Goal: Task Accomplishment & Management: Use online tool/utility

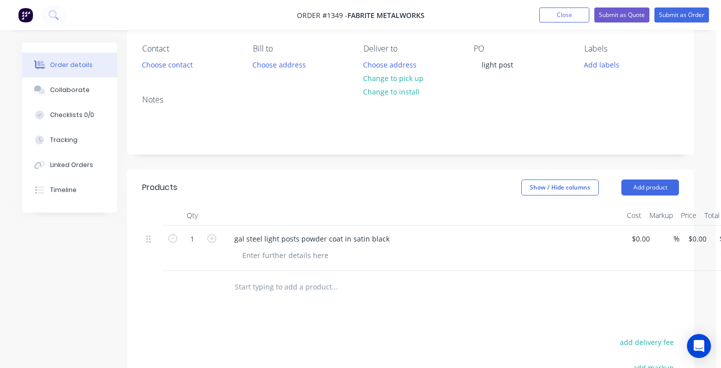
scroll to position [81, 5]
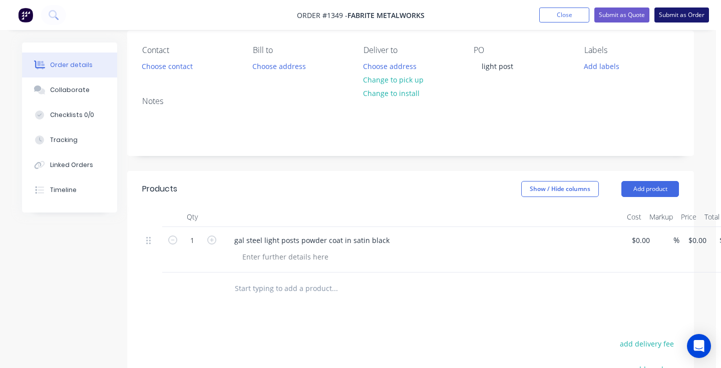
click at [674, 17] on button "Submit as Order" at bounding box center [681, 15] width 55 height 15
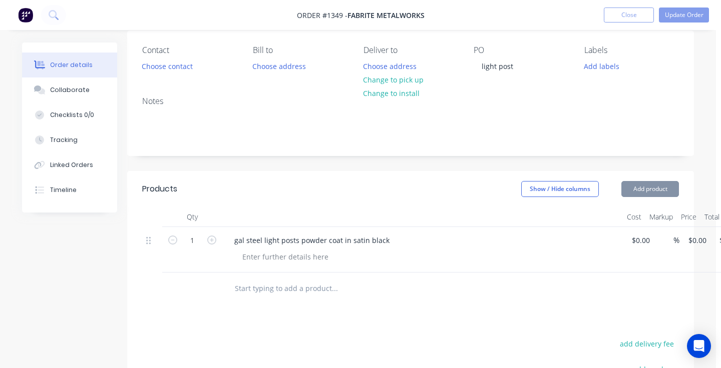
scroll to position [0, 0]
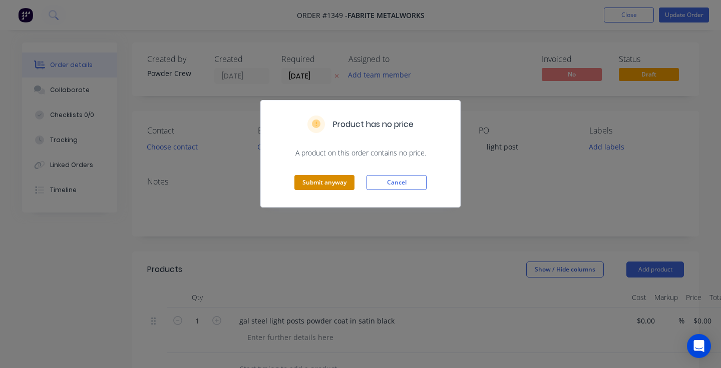
click at [333, 184] on button "Submit anyway" at bounding box center [324, 182] width 60 height 15
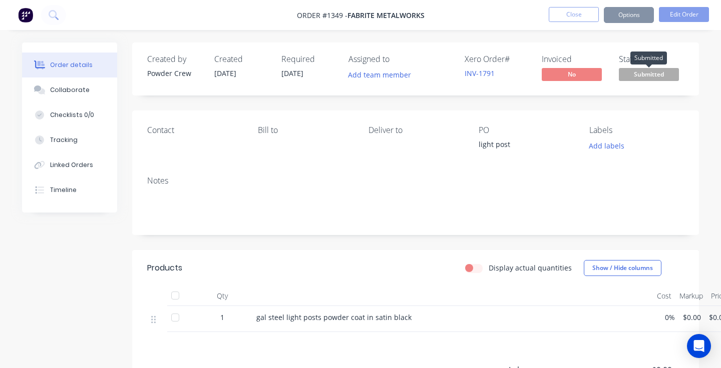
click at [646, 74] on span "Submitted" at bounding box center [648, 74] width 60 height 13
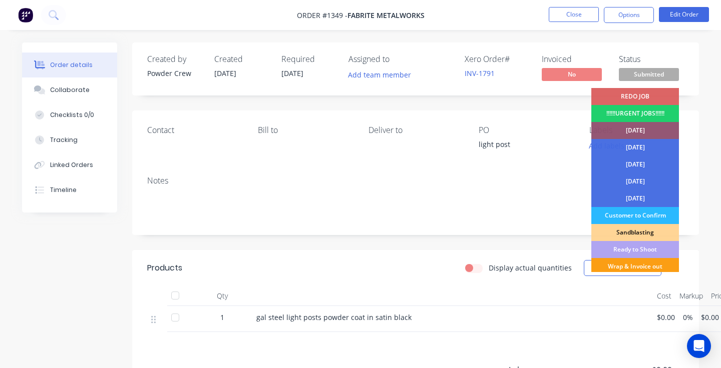
click at [634, 267] on div "Wrap & Invoice out" at bounding box center [635, 266] width 88 height 17
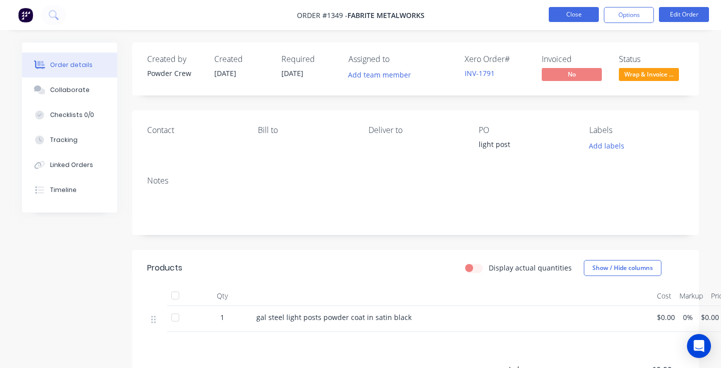
click at [579, 18] on button "Close" at bounding box center [573, 14] width 50 height 15
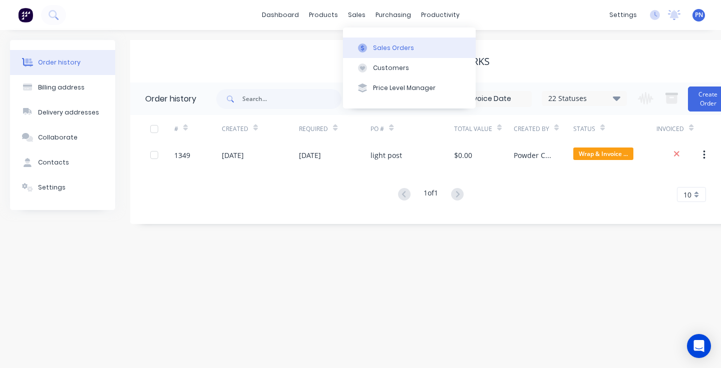
click at [384, 44] on div "Sales Orders" at bounding box center [393, 48] width 41 height 9
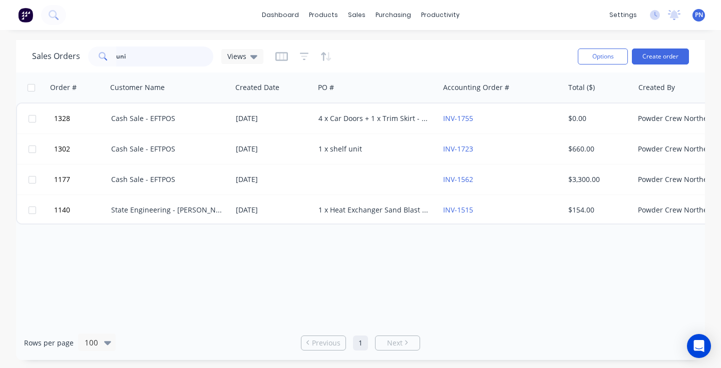
click at [162, 59] on input "uni" at bounding box center [165, 57] width 98 height 20
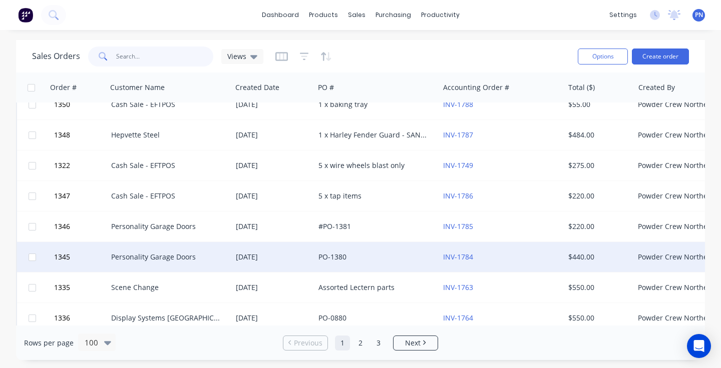
scroll to position [136, 0]
click at [388, 254] on div "PO-1380" at bounding box center [373, 257] width 111 height 10
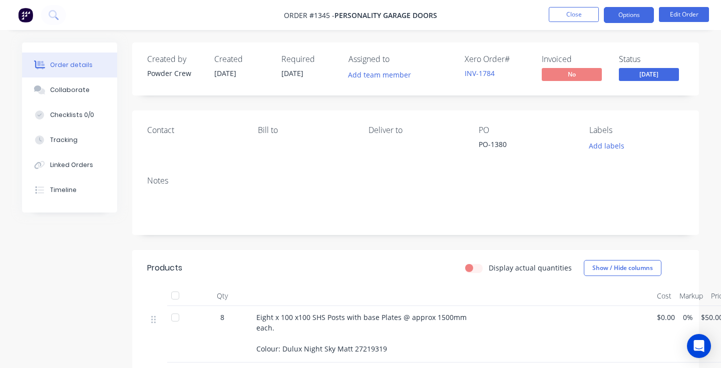
click at [636, 11] on button "Options" at bounding box center [628, 15] width 50 height 16
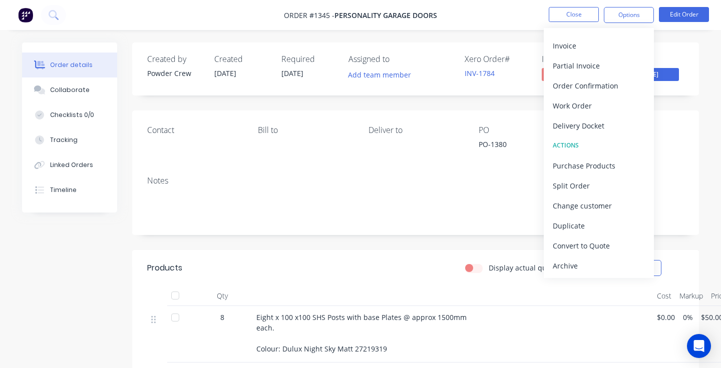
scroll to position [15, 0]
click at [684, 147] on div "Contact [PERSON_NAME] to Deliver to PO PO-1380 Labels Add labels" at bounding box center [415, 140] width 566 height 58
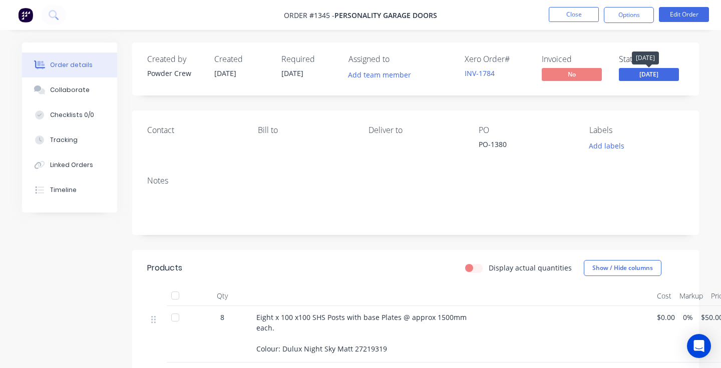
click at [651, 69] on span "[DATE]" at bounding box center [648, 74] width 60 height 13
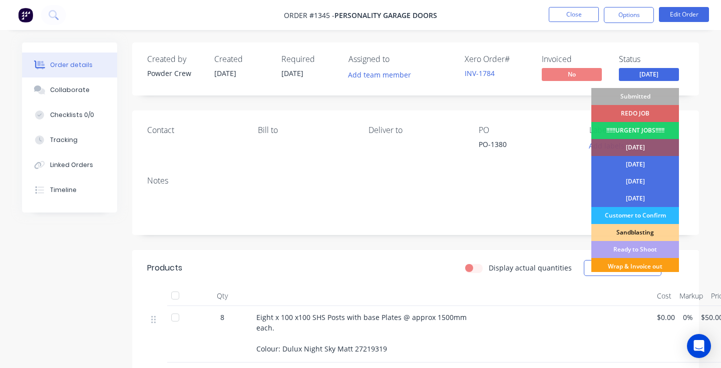
click at [634, 263] on div "Wrap & Invoice out" at bounding box center [635, 266] width 88 height 17
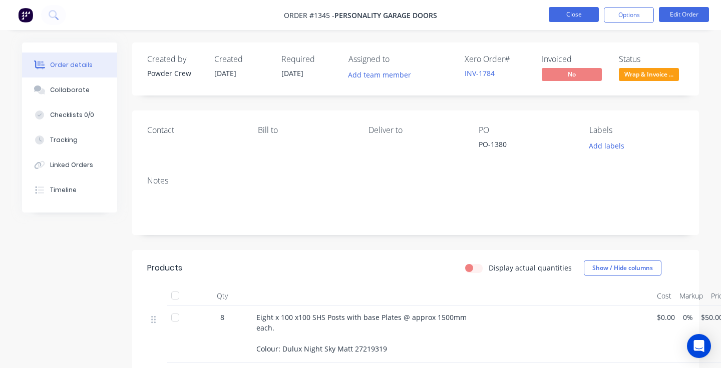
click at [582, 13] on button "Close" at bounding box center [573, 14] width 50 height 15
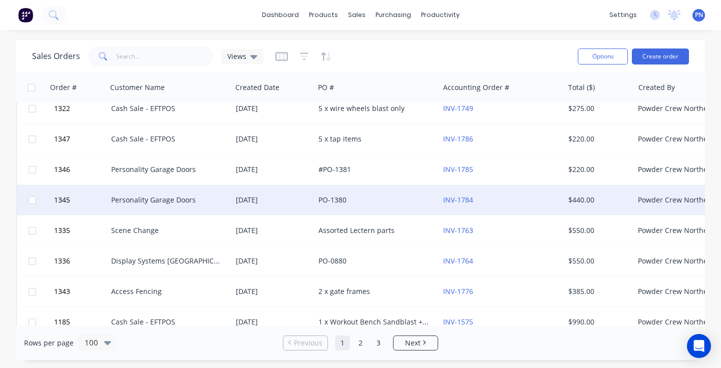
scroll to position [201, 0]
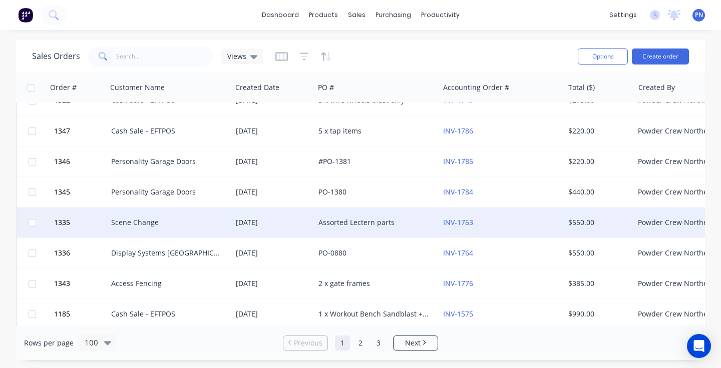
click at [408, 214] on div "Assorted Lectern parts" at bounding box center [376, 223] width 125 height 30
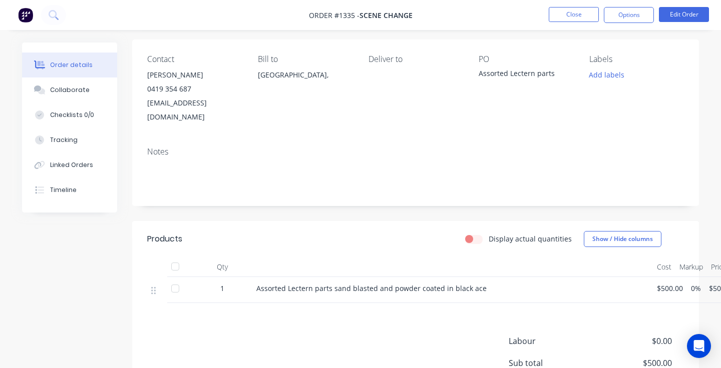
scroll to position [51, 1]
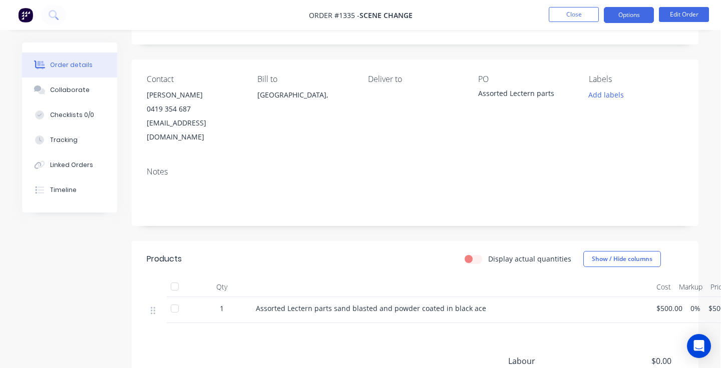
click at [627, 20] on button "Options" at bounding box center [628, 15] width 50 height 16
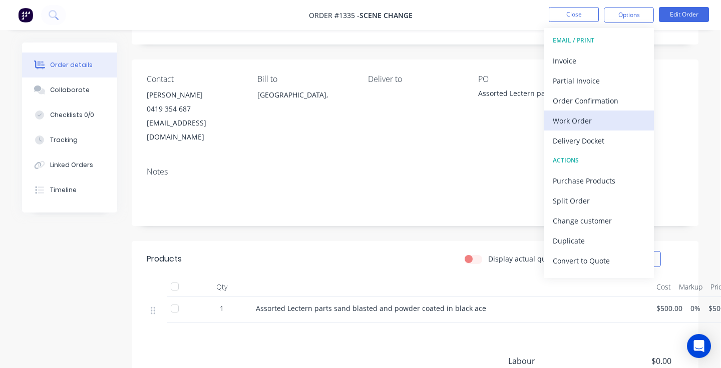
click at [631, 117] on div "Work Order" at bounding box center [598, 121] width 92 height 15
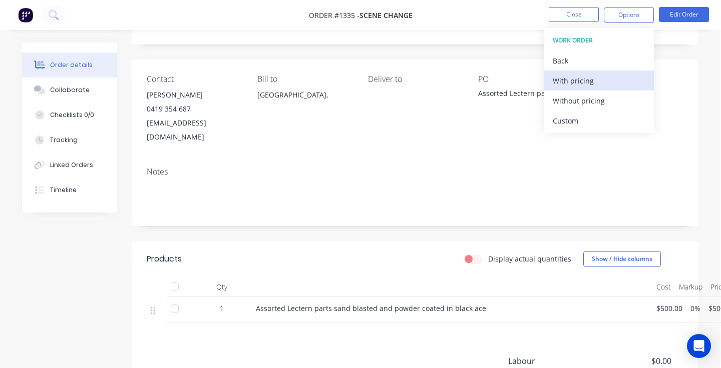
click at [601, 85] on div "With pricing" at bounding box center [598, 81] width 92 height 15
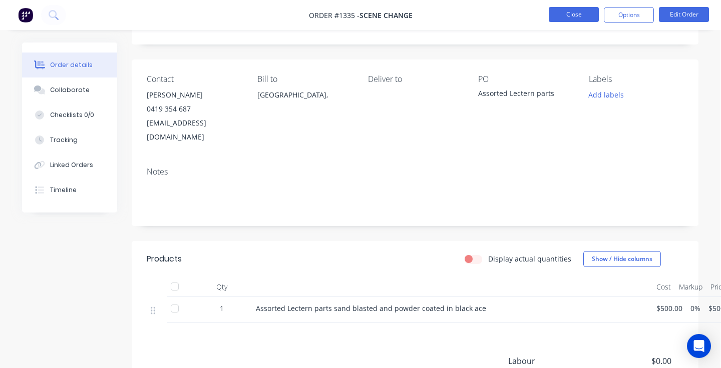
click at [582, 17] on button "Close" at bounding box center [573, 14] width 50 height 15
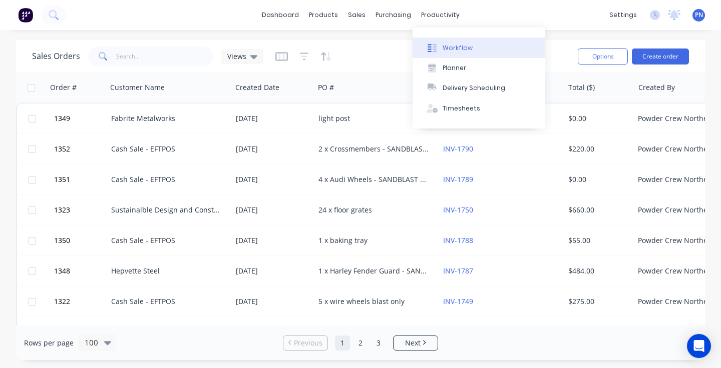
click at [451, 44] on div "Workflow" at bounding box center [457, 48] width 30 height 9
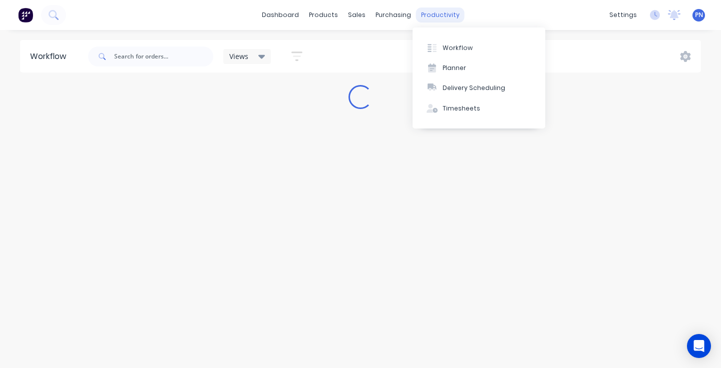
click at [440, 15] on div "productivity" at bounding box center [440, 15] width 49 height 15
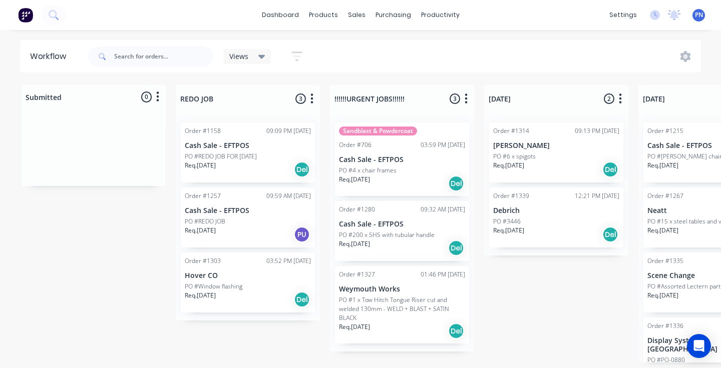
click at [516, 19] on div "dashboard products sales purchasing productivity dashboard products Product Cat…" at bounding box center [360, 15] width 721 height 30
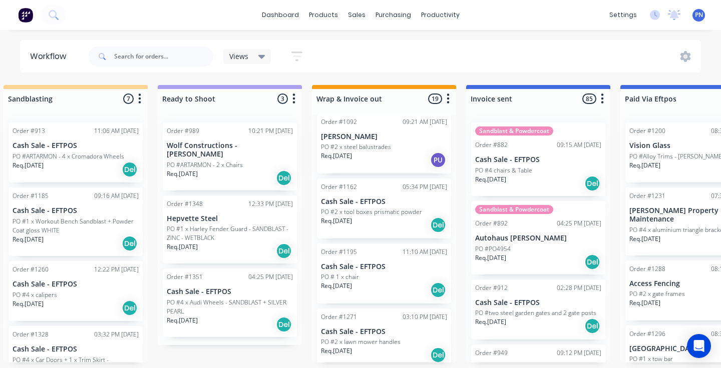
scroll to position [162, 0]
click at [395, 162] on div "Req. [DATE] PU" at bounding box center [384, 159] width 126 height 17
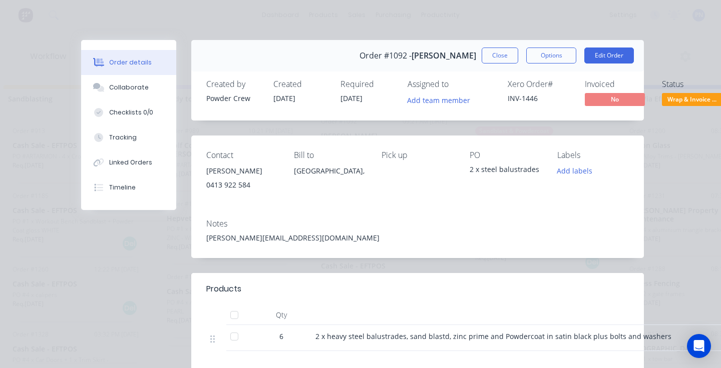
click at [696, 97] on span "Wrap & Invoice ..." at bounding box center [691, 99] width 60 height 13
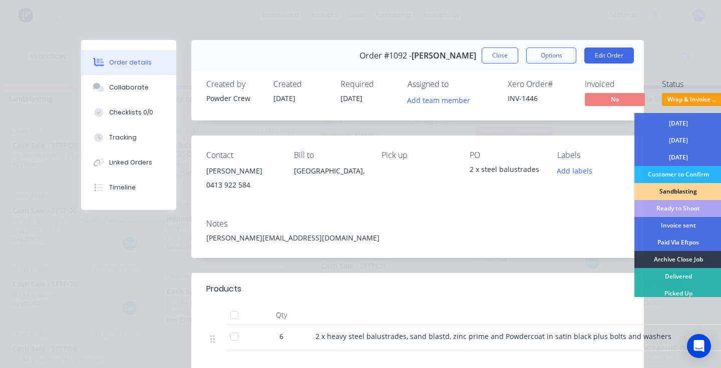
scroll to position [86, 0]
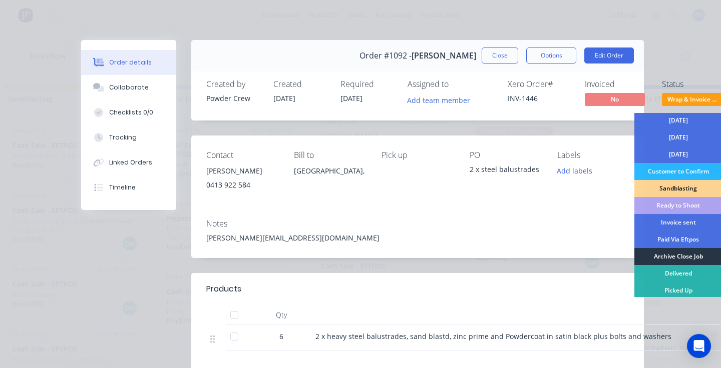
click at [676, 256] on div "Archive Close Job" at bounding box center [678, 256] width 88 height 17
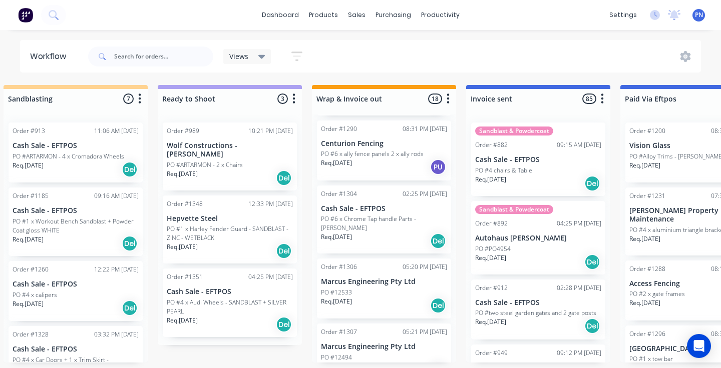
scroll to position [416, 0]
click at [398, 237] on div "Req. [DATE] Del" at bounding box center [384, 239] width 126 height 17
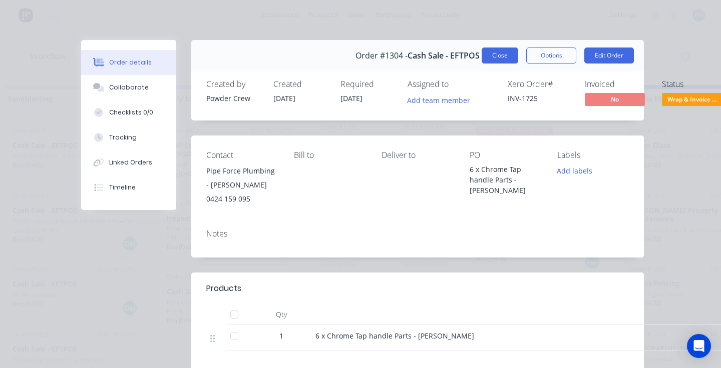
click at [503, 52] on button "Close" at bounding box center [499, 56] width 37 height 16
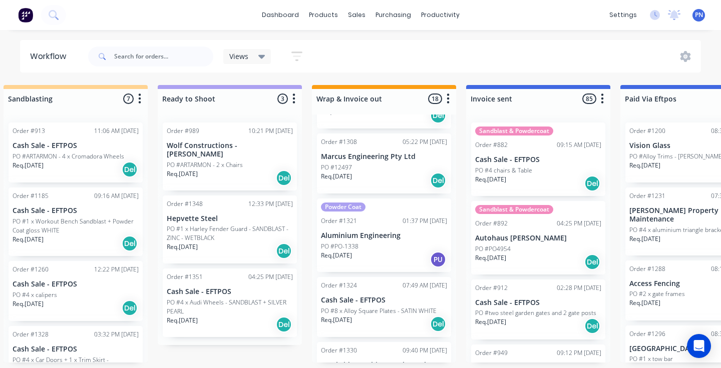
scroll to position [672, 0]
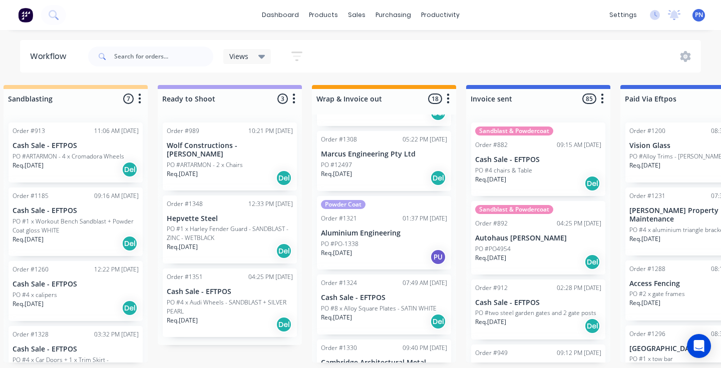
click at [401, 249] on div "Req. [DATE] PU" at bounding box center [384, 257] width 126 height 17
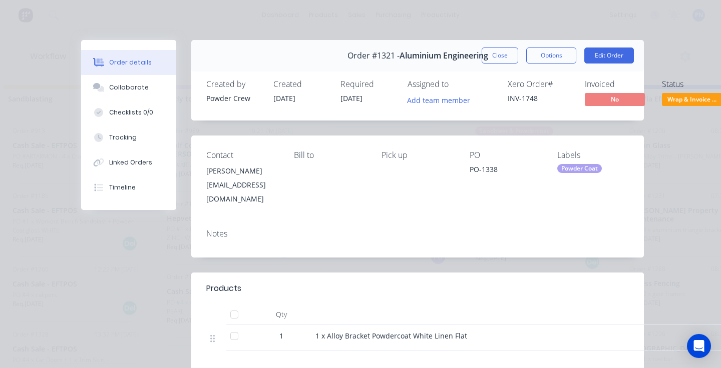
click at [690, 103] on span "Wrap & Invoice ..." at bounding box center [691, 99] width 60 height 13
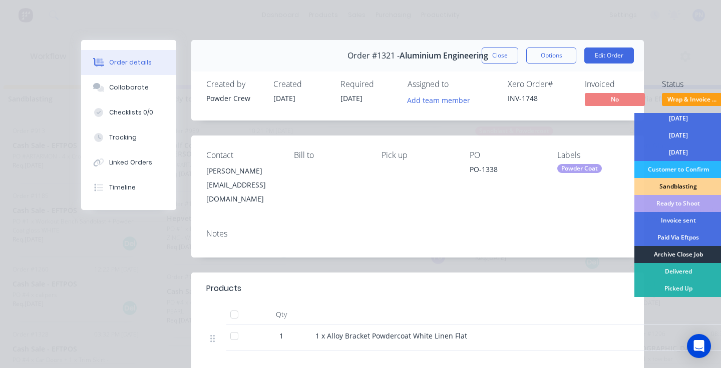
scroll to position [88, 0]
click at [675, 250] on div "Archive Close Job" at bounding box center [678, 254] width 88 height 17
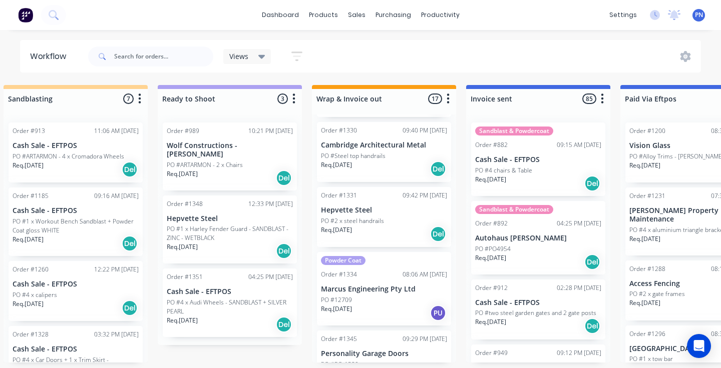
scroll to position [818, 0]
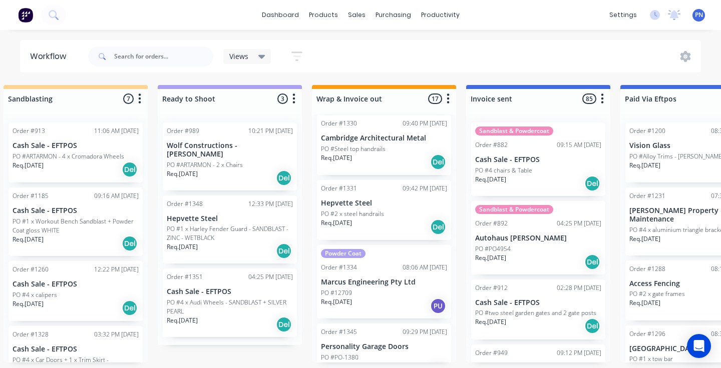
click at [402, 228] on div "Req. [DATE] Del" at bounding box center [384, 227] width 126 height 17
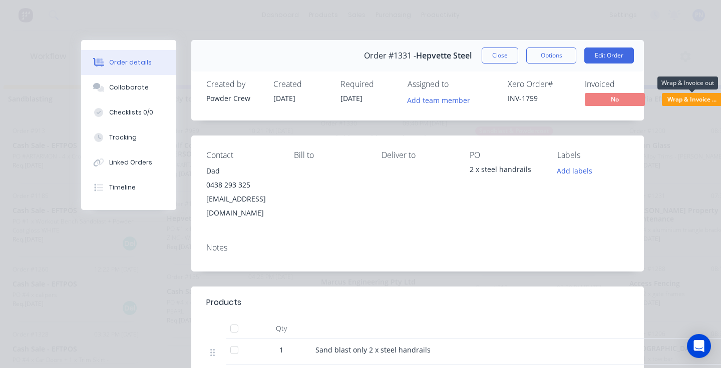
click at [691, 96] on span "Wrap & Invoice ..." at bounding box center [691, 99] width 60 height 13
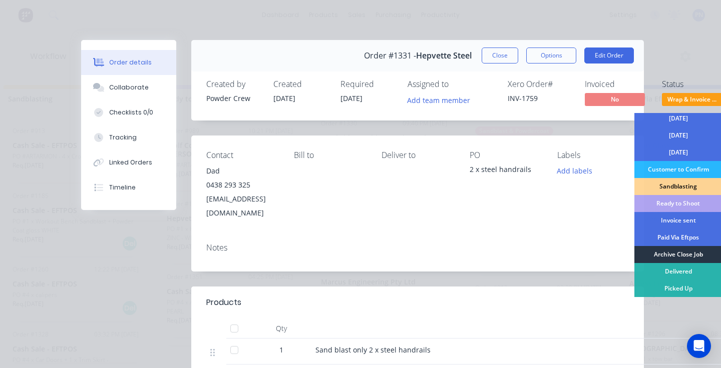
scroll to position [88, 0]
click at [675, 255] on div "Archive Close Job" at bounding box center [678, 254] width 88 height 17
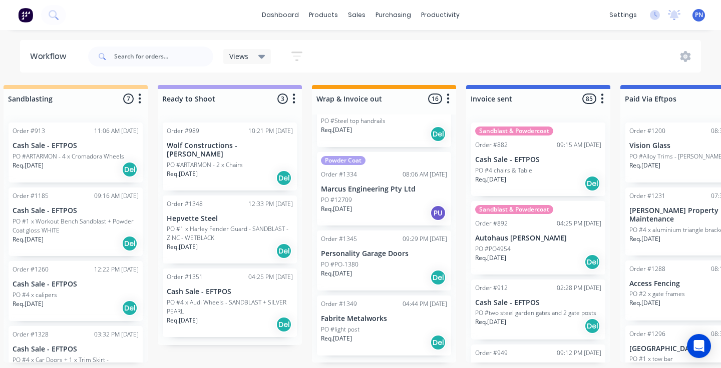
scroll to position [846, 0]
click at [400, 279] on div "Req. [DATE] Del" at bounding box center [384, 278] width 126 height 17
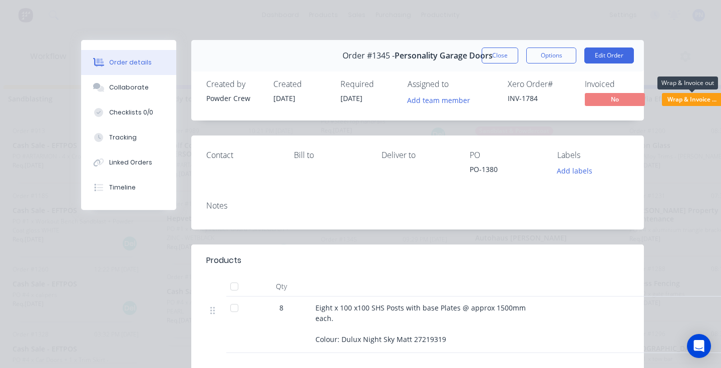
click at [689, 95] on span "Wrap & Invoice ..." at bounding box center [691, 99] width 60 height 13
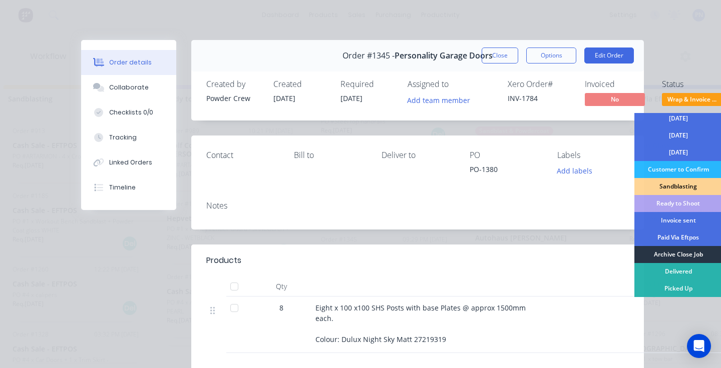
scroll to position [88, 0]
click at [663, 249] on div "Archive Close Job" at bounding box center [678, 254] width 88 height 17
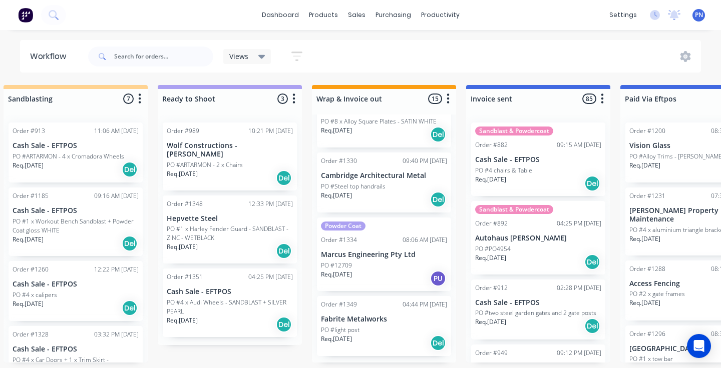
scroll to position [0, 1405]
click at [396, 321] on p "Fabrite Metalworks" at bounding box center [384, 319] width 126 height 9
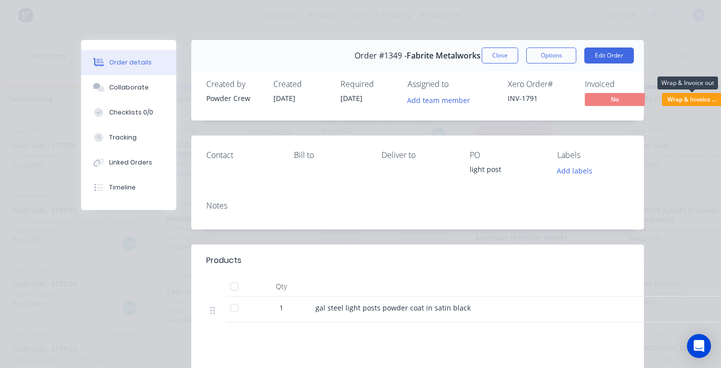
click at [684, 103] on span "Wrap & Invoice ..." at bounding box center [691, 99] width 60 height 13
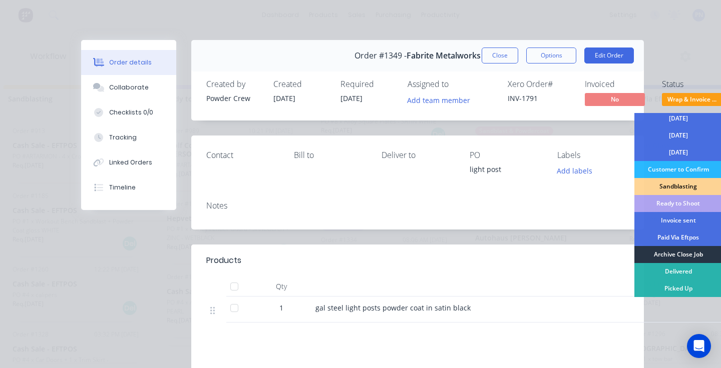
scroll to position [88, 0]
click at [677, 254] on div "Archive Close Job" at bounding box center [678, 254] width 88 height 17
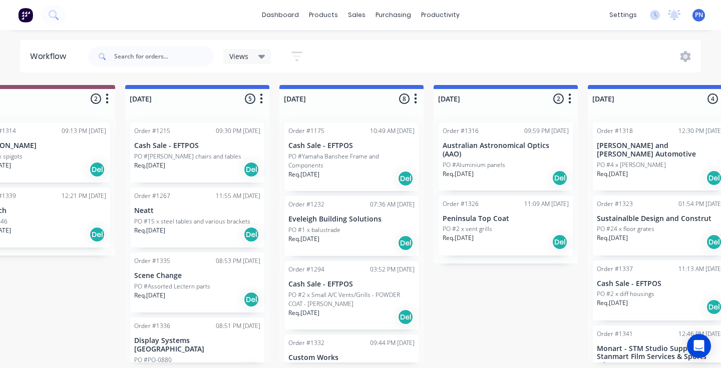
scroll to position [0, 512]
